Goal: Task Accomplishment & Management: Use online tool/utility

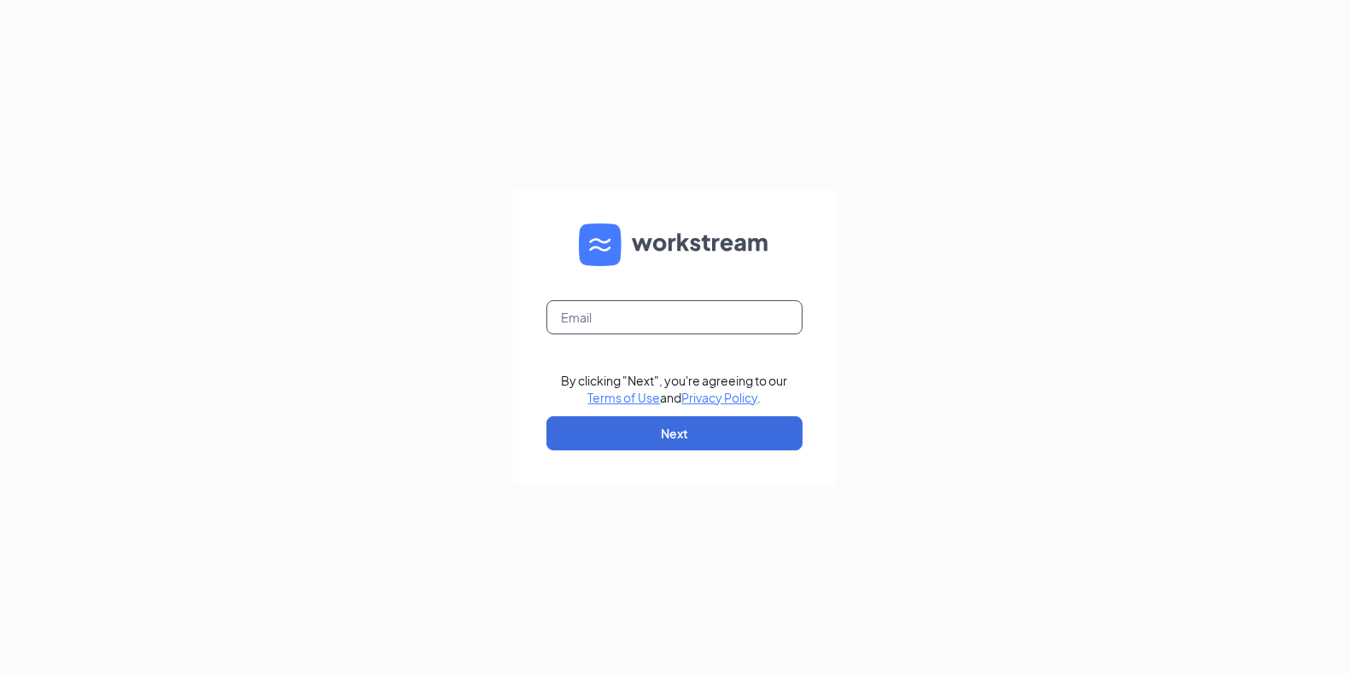
click at [612, 319] on input "text" at bounding box center [674, 317] width 256 height 34
click at [604, 300] on input "text" at bounding box center [674, 317] width 256 height 34
type input "[EMAIL_ADDRESS][DOMAIN_NAME]"
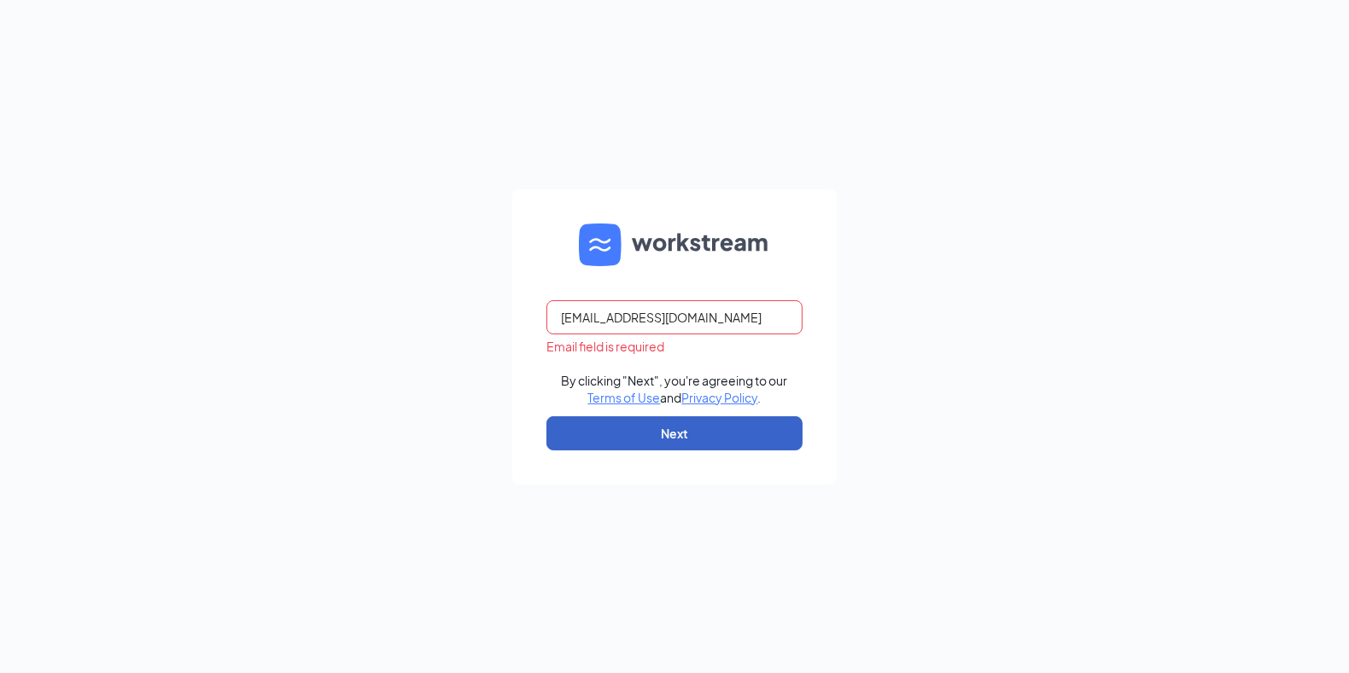
click at [593, 423] on button "Next" at bounding box center [674, 434] width 256 height 34
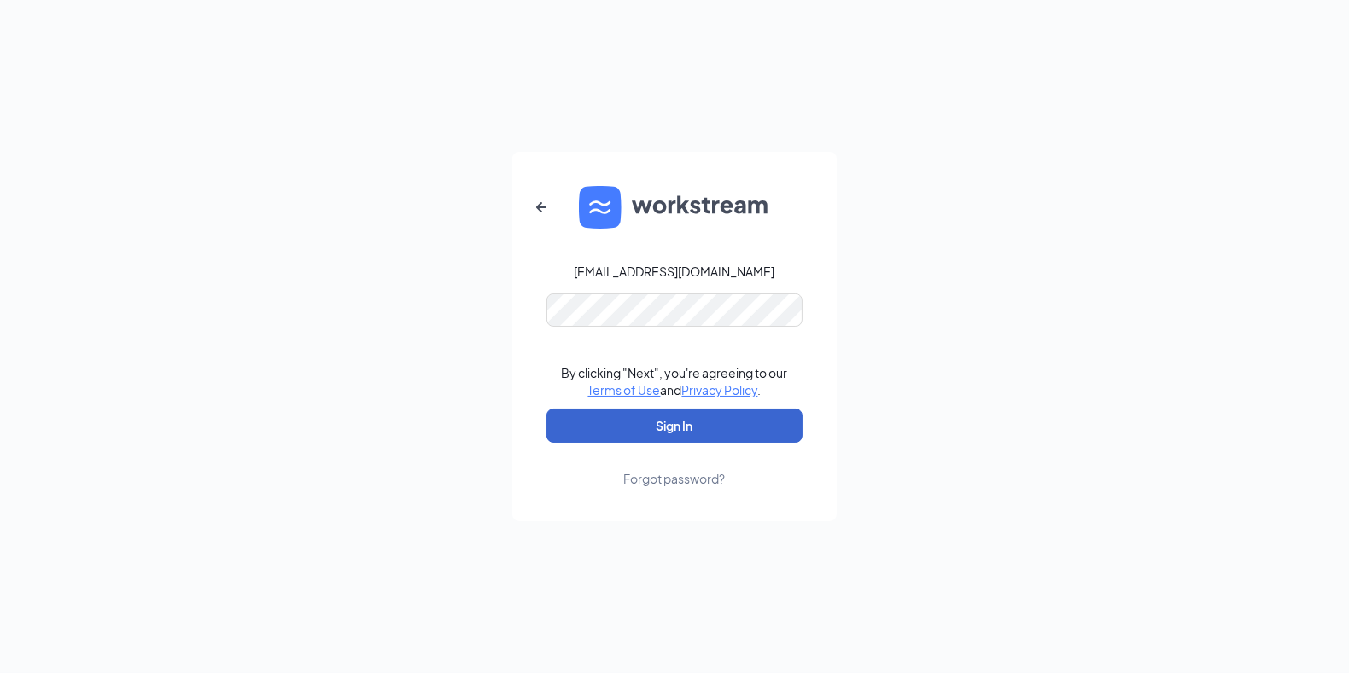
click at [609, 421] on button "Sign In" at bounding box center [674, 426] width 256 height 34
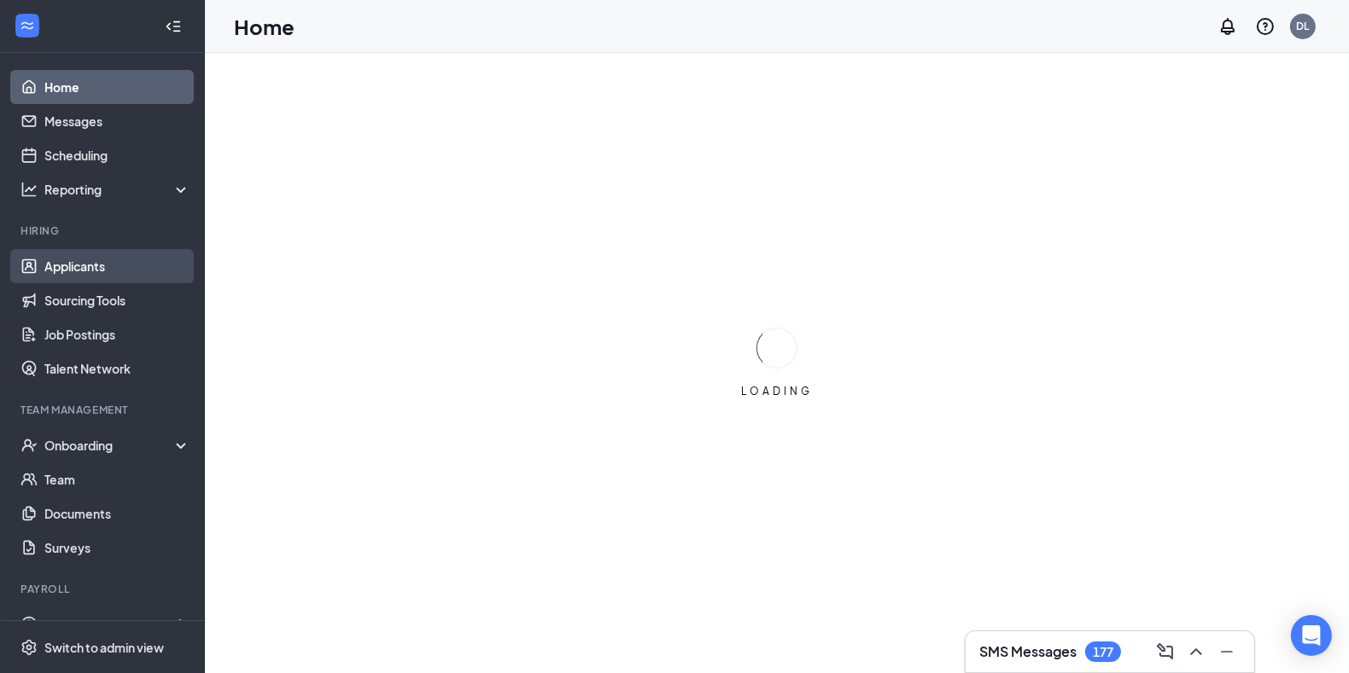
click at [73, 268] on link "Applicants" at bounding box center [117, 266] width 146 height 34
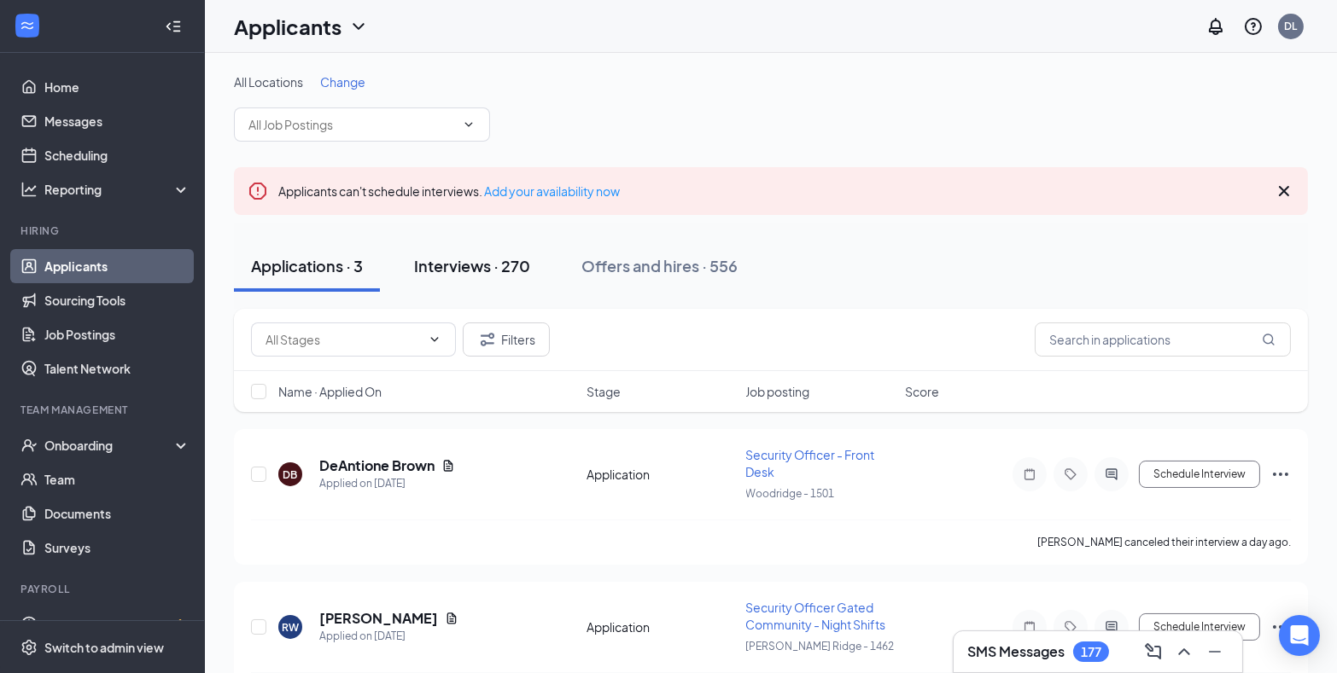
click at [441, 271] on div "Interviews · 270" at bounding box center [472, 265] width 116 height 21
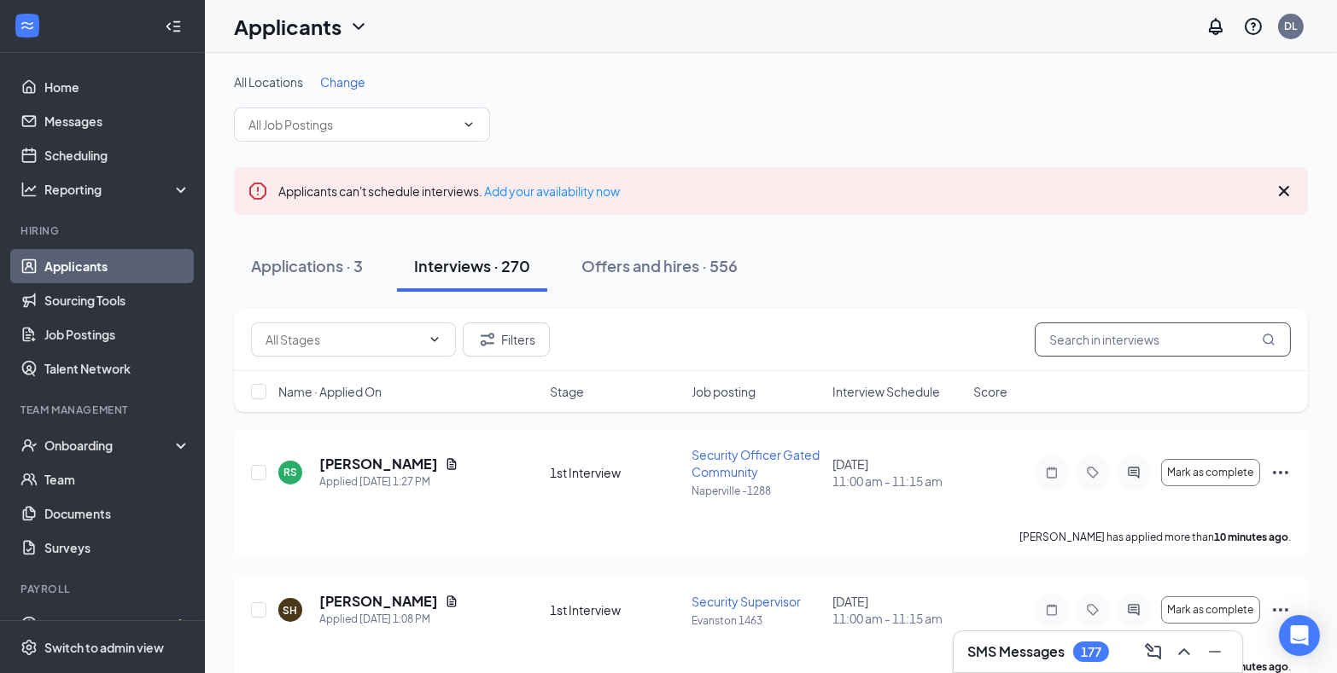
click at [1079, 333] on input "text" at bounding box center [1162, 340] width 256 height 34
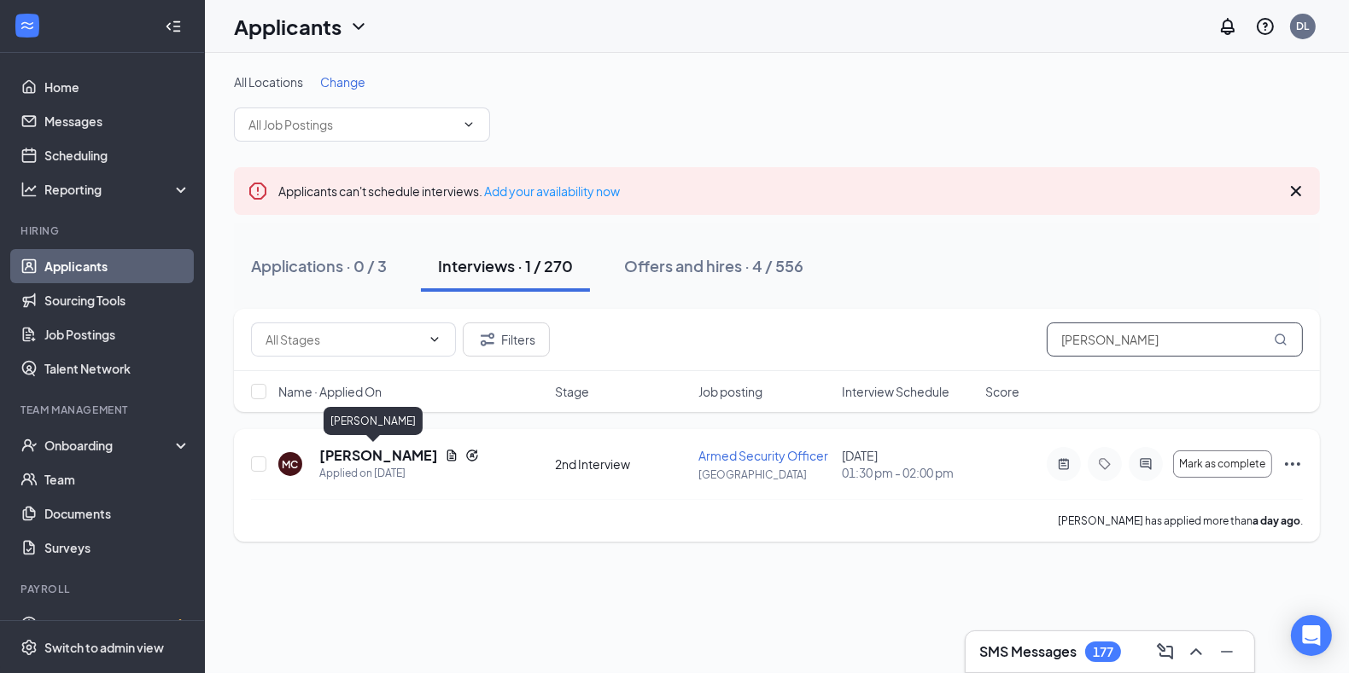
type input "[PERSON_NAME]"
click at [369, 456] on h5 "Mario Collins" at bounding box center [378, 455] width 119 height 19
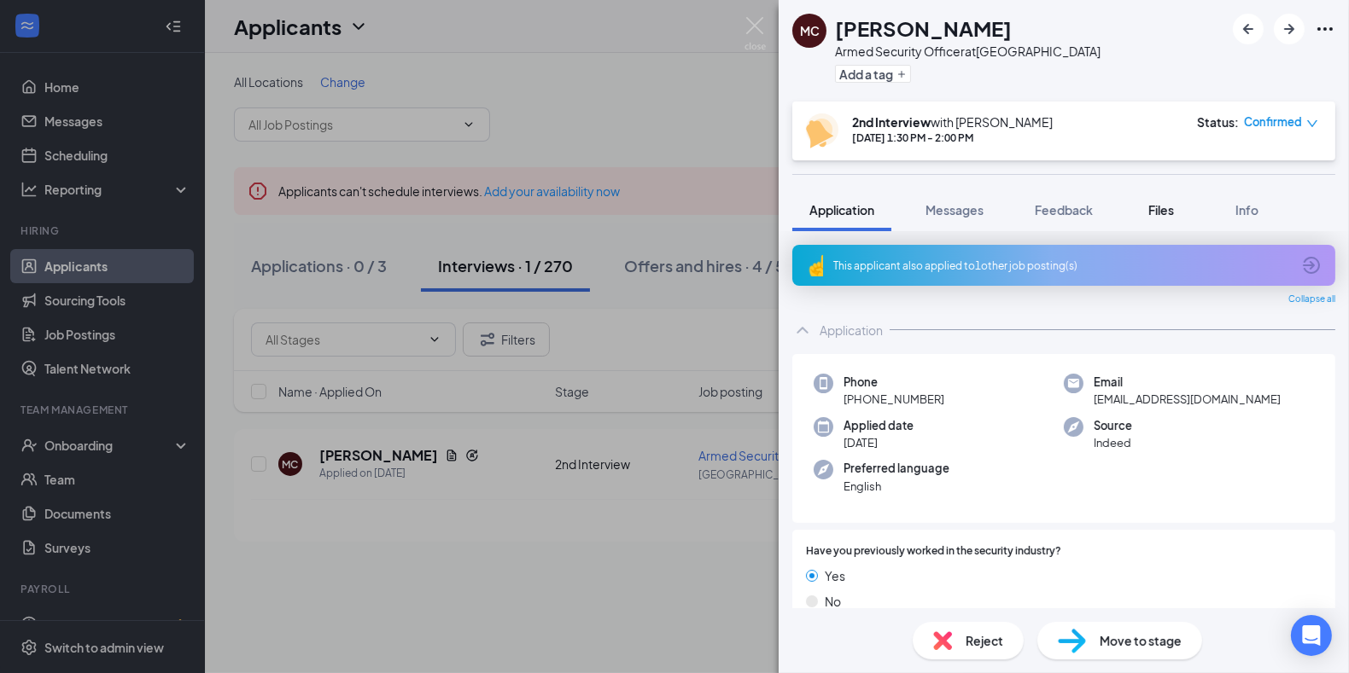
click at [1160, 207] on span "Files" at bounding box center [1161, 209] width 26 height 15
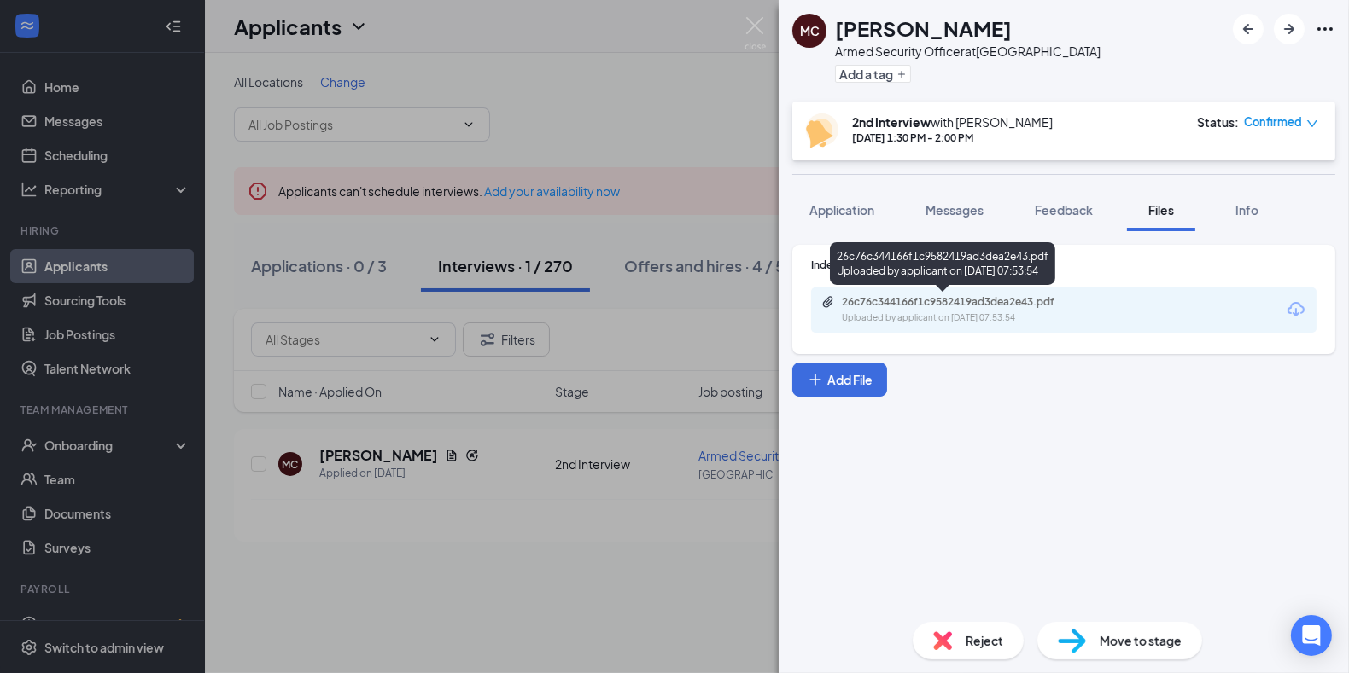
click at [929, 312] on div "Uploaded by applicant on Sep 15, 2025 at 07:53:54" at bounding box center [970, 319] width 256 height 14
